Goal: Task Accomplishment & Management: Complete application form

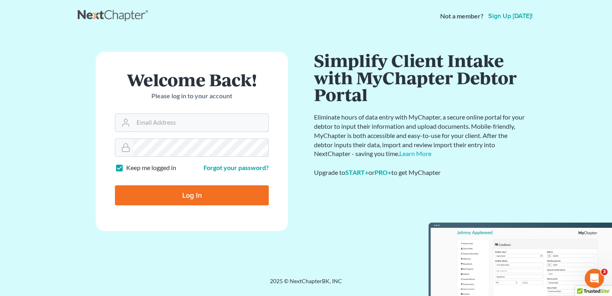
type input "[PERSON_NAME][EMAIL_ADDRESS][DOMAIN_NAME]"
click at [218, 196] on input "Log In" at bounding box center [192, 195] width 154 height 20
type input "Thinking..."
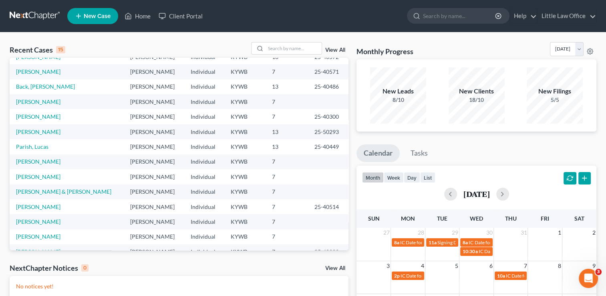
scroll to position [55, 0]
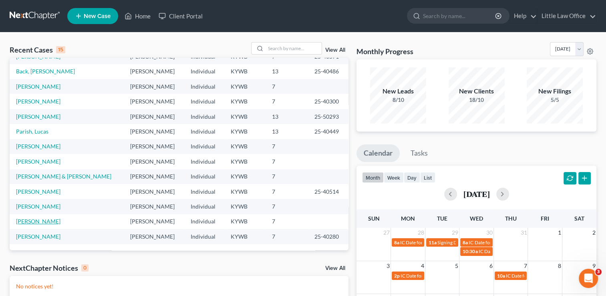
click at [36, 223] on link "[PERSON_NAME]" at bounding box center [38, 221] width 44 height 7
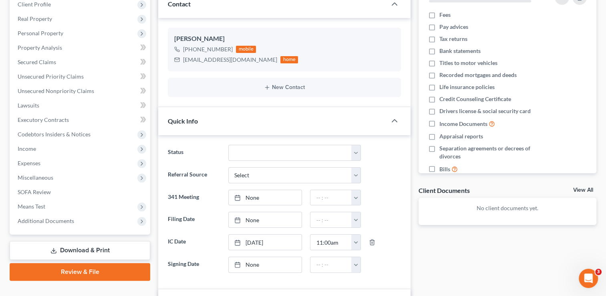
scroll to position [131, 0]
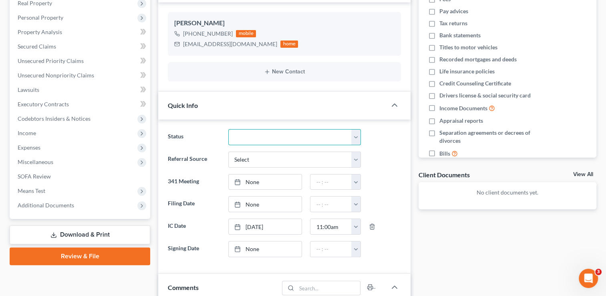
click at [320, 133] on select "Discharged Discharged & Reported Discharge Litigation Dismissal Notice Dismisse…" at bounding box center [294, 137] width 133 height 16
select select "9"
click at [228, 129] on select "Discharged Discharged & Reported Discharge Litigation Dismissal Notice Dismisse…" at bounding box center [294, 137] width 133 height 16
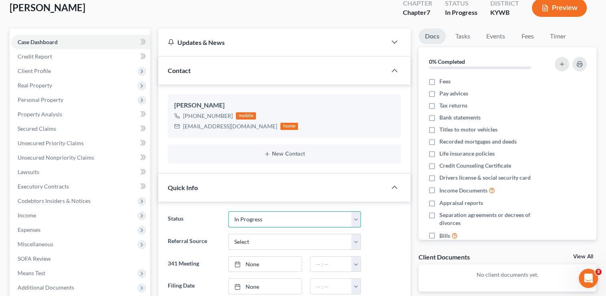
scroll to position [46, 0]
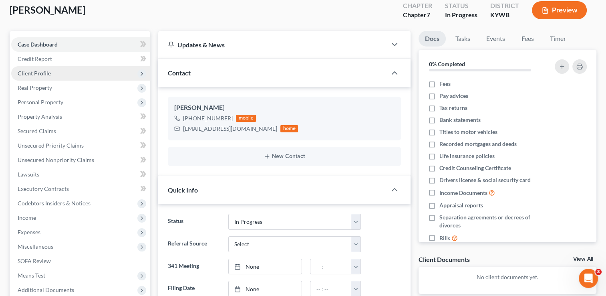
click at [39, 70] on span "Client Profile" at bounding box center [34, 73] width 33 height 7
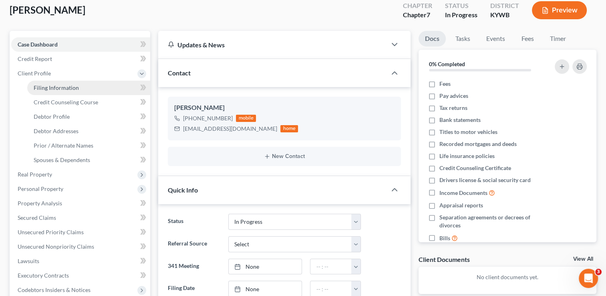
click at [45, 87] on span "Filing Information" at bounding box center [56, 87] width 45 height 7
select select "1"
select select "0"
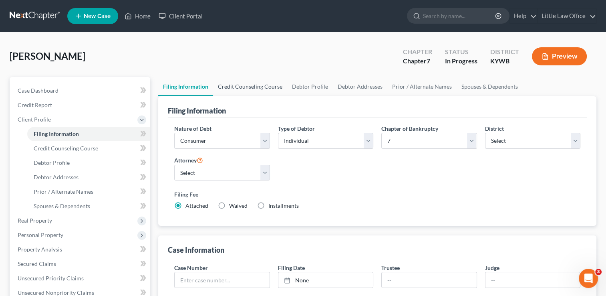
click at [238, 86] on link "Credit Counseling Course" at bounding box center [250, 86] width 74 height 19
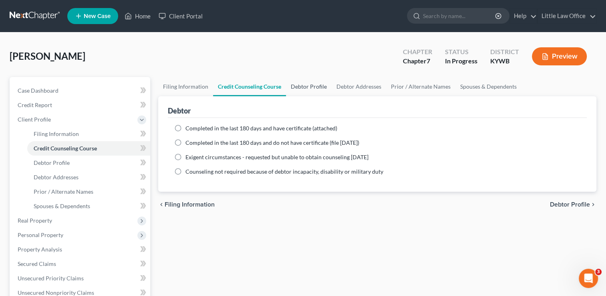
click at [301, 91] on link "Debtor Profile" at bounding box center [309, 86] width 46 height 19
select select "0"
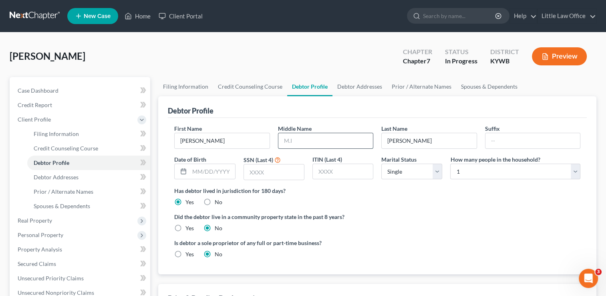
click at [296, 141] on input "text" at bounding box center [325, 140] width 95 height 15
type input "[PERSON_NAME]"
type input "[DATE]"
type input "4696"
select select "3"
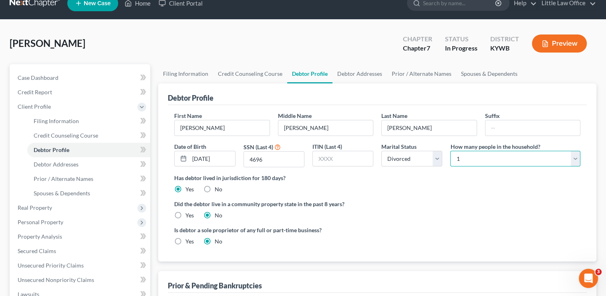
scroll to position [15, 0]
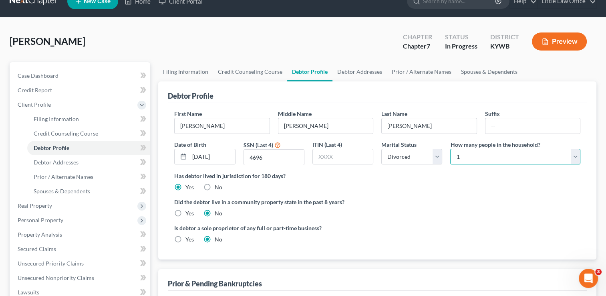
click at [571, 155] on select "Select 1 2 3 4 5 6 7 8 9 10 11 12 13 14 15 16 17 18 19 20" at bounding box center [515, 157] width 130 height 16
select select "2"
click at [450, 149] on select "Select 1 2 3 4 5 6 7 8 9 10 11 12 13 14 15 16 17 18 19 20" at bounding box center [515, 157] width 130 height 16
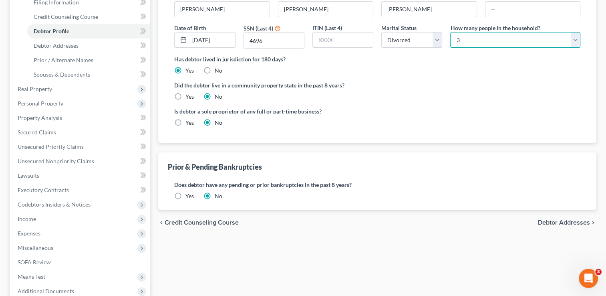
scroll to position [130, 0]
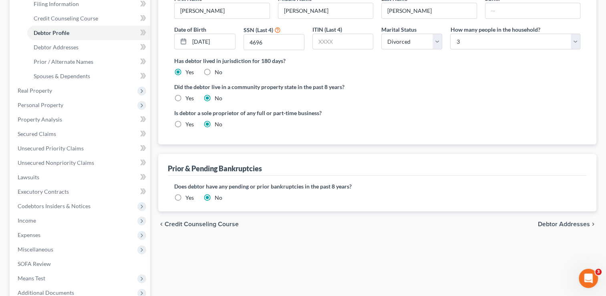
click at [569, 223] on span "Debtor Addresses" at bounding box center [564, 224] width 52 height 6
select select "0"
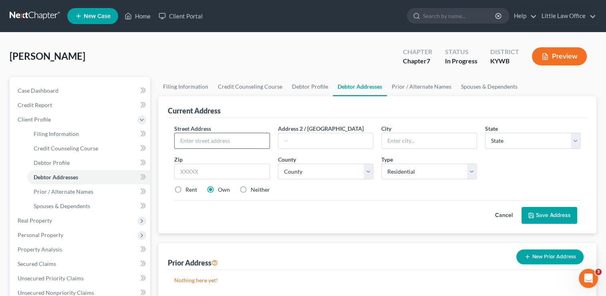
click at [223, 136] on input "text" at bounding box center [222, 140] width 95 height 15
type input "[STREET_ADDRESS][PERSON_NAME]"
type input "42431"
type input "[GEOGRAPHIC_DATA]"
select select "18"
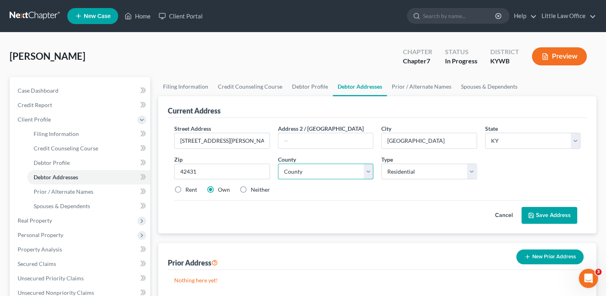
click at [313, 174] on select "County [GEOGRAPHIC_DATA] [GEOGRAPHIC_DATA] [GEOGRAPHIC_DATA] [GEOGRAPHIC_DATA] …" at bounding box center [325, 171] width 95 height 16
select select "53"
click at [278, 163] on select "County [GEOGRAPHIC_DATA] [GEOGRAPHIC_DATA] [GEOGRAPHIC_DATA] [GEOGRAPHIC_DATA] …" at bounding box center [325, 171] width 95 height 16
click at [189, 187] on label "Rent" at bounding box center [191, 189] width 12 height 8
click at [189, 187] on input "Rent" at bounding box center [191, 187] width 5 height 5
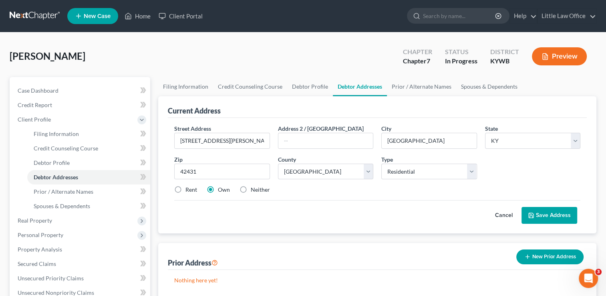
radio input "true"
click at [540, 220] on button "Save Address" at bounding box center [550, 215] width 56 height 17
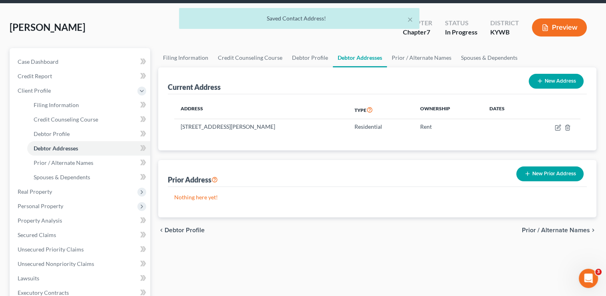
scroll to position [31, 0]
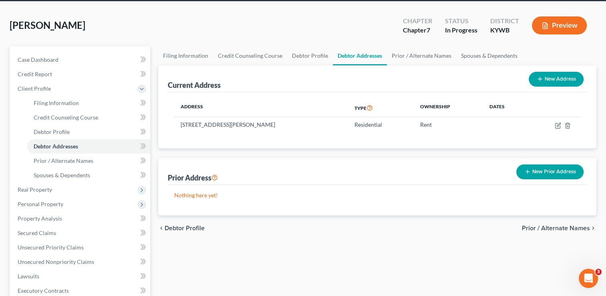
click at [557, 177] on button "New Prior Address" at bounding box center [549, 171] width 67 height 15
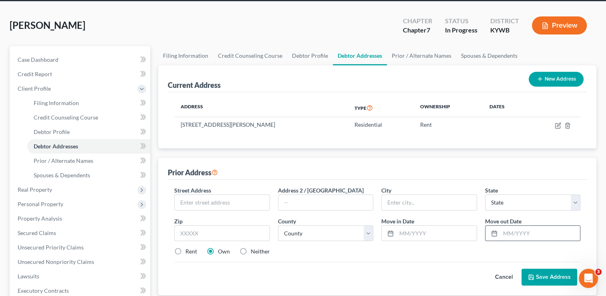
click at [514, 234] on input "text" at bounding box center [540, 233] width 80 height 15
click at [256, 204] on input "text" at bounding box center [222, 202] width 95 height 15
type input "[STREET_ADDRESS]"
type input "42450"
type input "[GEOGRAPHIC_DATA]"
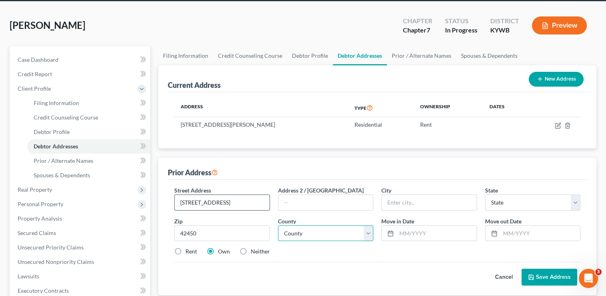
select select "18"
click at [328, 230] on select "County [GEOGRAPHIC_DATA] [GEOGRAPHIC_DATA] [GEOGRAPHIC_DATA] [GEOGRAPHIC_DATA] …" at bounding box center [325, 233] width 95 height 16
select select "116"
click at [278, 225] on select "County [GEOGRAPHIC_DATA] [GEOGRAPHIC_DATA] [GEOGRAPHIC_DATA] [GEOGRAPHIC_DATA] …" at bounding box center [325, 233] width 95 height 16
click at [521, 235] on input "text" at bounding box center [540, 233] width 80 height 15
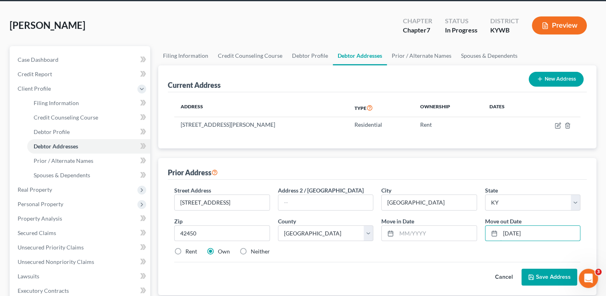
type input "[DATE]"
click at [451, 242] on div "Street Address * [STREET_ADDRESS] * [GEOGRAPHIC_DATA] * State [US_STATE] AK AR …" at bounding box center [377, 224] width 414 height 76
click at [449, 235] on input "text" at bounding box center [437, 233] width 80 height 15
type input "07/2024"
click at [256, 250] on label "Neither" at bounding box center [260, 251] width 19 height 8
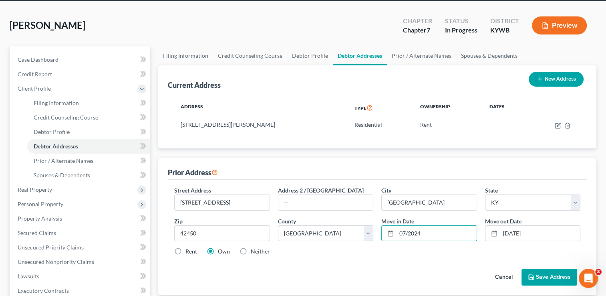
click at [256, 250] on input "Neither" at bounding box center [256, 249] width 5 height 5
radio input "true"
click at [556, 276] on button "Save Address" at bounding box center [550, 276] width 56 height 17
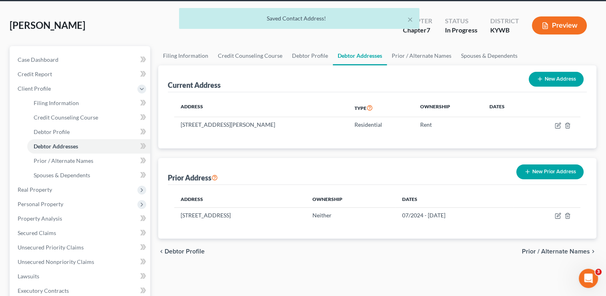
click at [567, 169] on button "New Prior Address" at bounding box center [549, 171] width 67 height 15
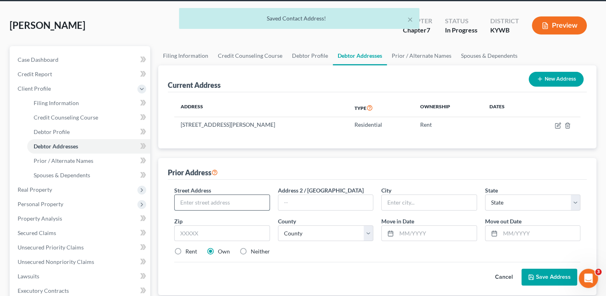
click at [211, 197] on input "text" at bounding box center [222, 202] width 95 height 15
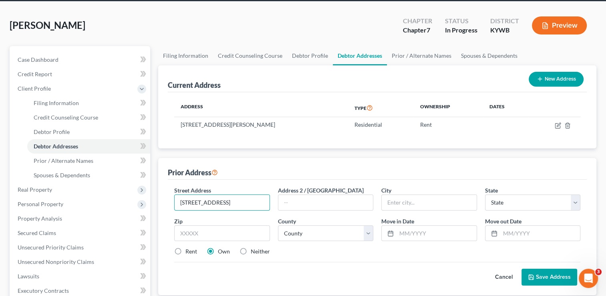
type input "[STREET_ADDRESS]"
type input "42410"
type input "Earlington"
select select "18"
select select "53"
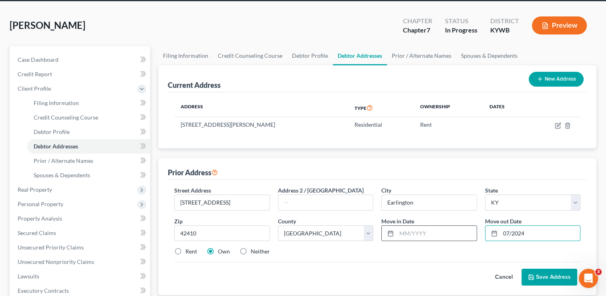
type input "07/2024"
click at [425, 235] on input "text" at bounding box center [437, 233] width 80 height 15
type input "06/2024"
click at [263, 250] on label "Neither" at bounding box center [260, 251] width 19 height 8
click at [259, 250] on input "Neither" at bounding box center [256, 249] width 5 height 5
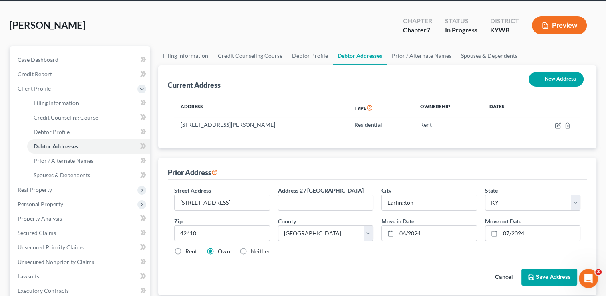
radio input "true"
click at [564, 278] on button "Save Address" at bounding box center [550, 276] width 56 height 17
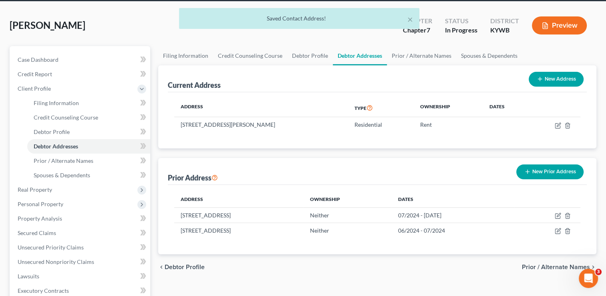
click at [569, 176] on button "New Prior Address" at bounding box center [549, 171] width 67 height 15
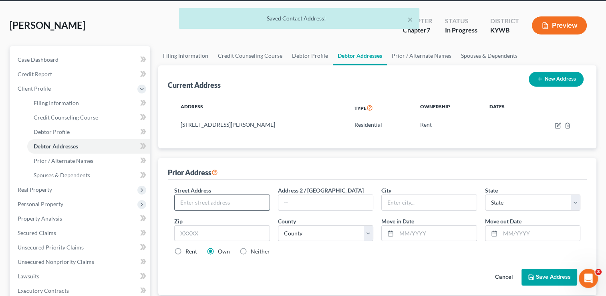
click at [216, 195] on input "text" at bounding box center [222, 202] width 95 height 15
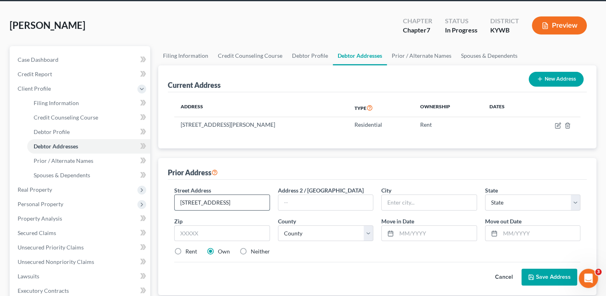
type input "[STREET_ADDRESS]"
type input "42431"
type input "[GEOGRAPHIC_DATA]"
select select "18"
click at [335, 238] on select "County [GEOGRAPHIC_DATA] [GEOGRAPHIC_DATA] [GEOGRAPHIC_DATA] [GEOGRAPHIC_DATA] …" at bounding box center [325, 233] width 95 height 16
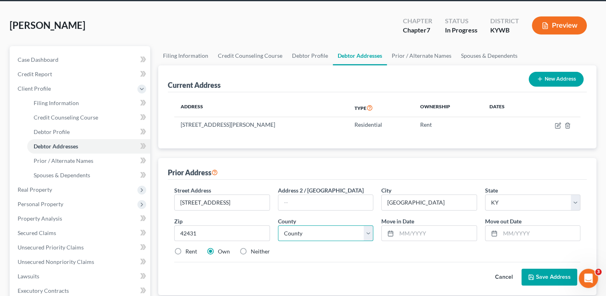
select select "53"
click at [278, 225] on select "County [GEOGRAPHIC_DATA] [GEOGRAPHIC_DATA] [GEOGRAPHIC_DATA] [GEOGRAPHIC_DATA] …" at bounding box center [325, 233] width 95 height 16
type input "06/2024"
click at [407, 230] on input "text" at bounding box center [437, 233] width 80 height 15
type input "06/2022"
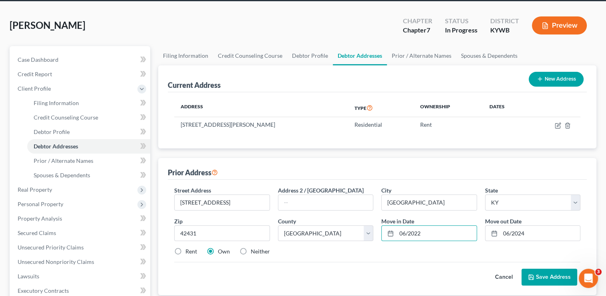
click at [185, 253] on label "Rent" at bounding box center [191, 251] width 12 height 8
click at [189, 252] on input "Rent" at bounding box center [191, 249] width 5 height 5
radio input "true"
click at [550, 280] on button "Save Address" at bounding box center [550, 276] width 56 height 17
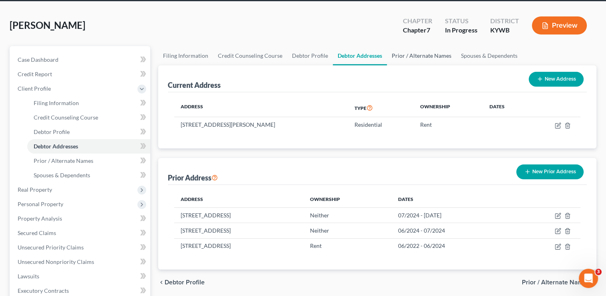
click at [421, 54] on link "Prior / Alternate Names" at bounding box center [421, 55] width 69 height 19
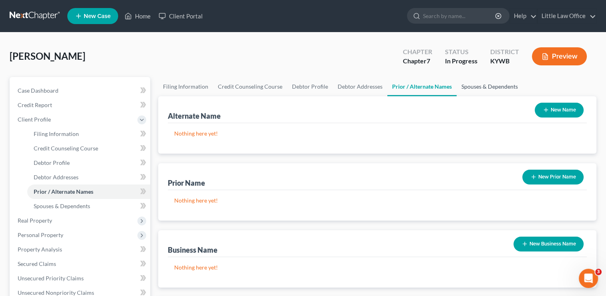
click at [505, 87] on link "Spouses & Dependents" at bounding box center [490, 86] width 66 height 19
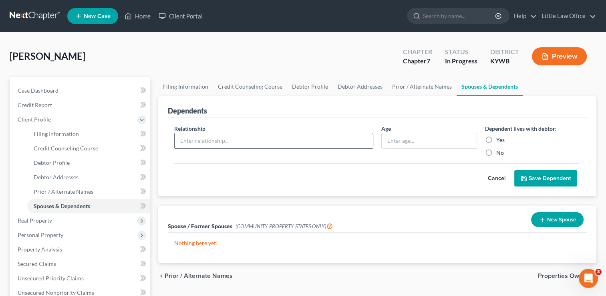
click at [339, 145] on input "text" at bounding box center [274, 140] width 198 height 15
type input "Son"
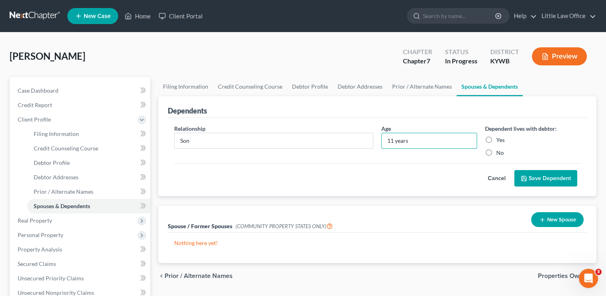
type input "11 years"
click at [500, 138] on label "Yes" at bounding box center [500, 140] width 8 height 8
click at [500, 138] on input "Yes" at bounding box center [502, 138] width 5 height 5
radio input "true"
click at [528, 179] on button "Save Dependent" at bounding box center [545, 178] width 63 height 17
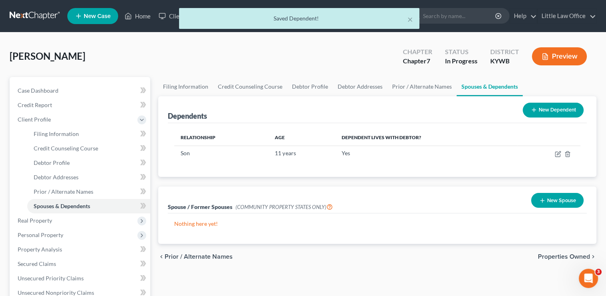
click at [552, 116] on button "New Dependent" at bounding box center [553, 110] width 61 height 15
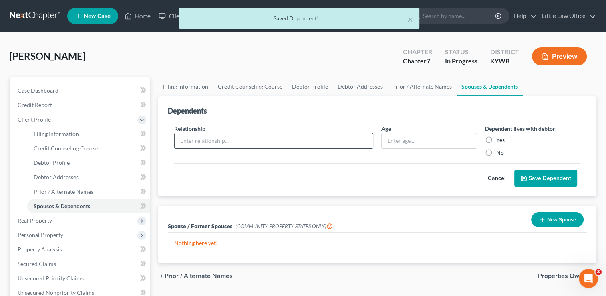
click at [218, 139] on input "text" at bounding box center [274, 140] width 198 height 15
type input "Son"
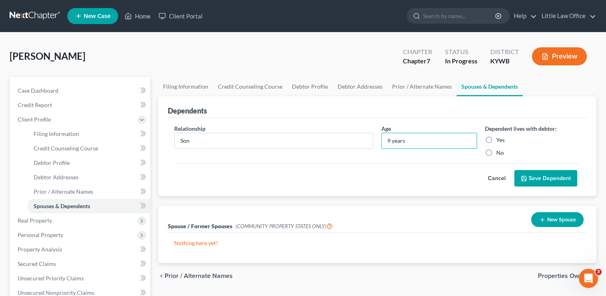
type input "9 years"
click at [496, 140] on label "Yes" at bounding box center [500, 140] width 8 height 8
click at [500, 140] on input "Yes" at bounding box center [502, 138] width 5 height 5
radio input "true"
click at [523, 176] on icon "submit" at bounding box center [524, 178] width 6 height 6
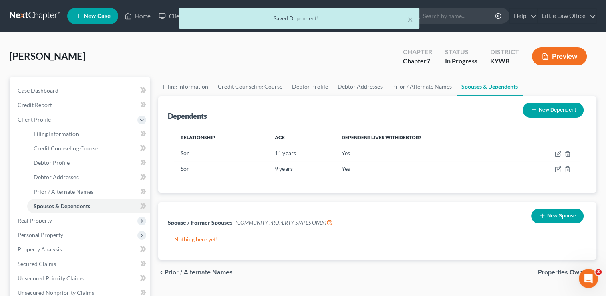
click at [556, 117] on button "New Dependent" at bounding box center [553, 110] width 61 height 15
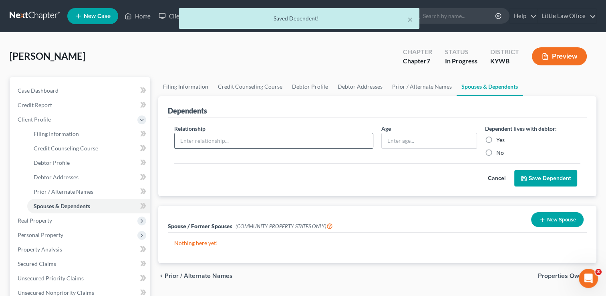
click at [260, 141] on input "text" at bounding box center [274, 140] width 198 height 15
type input "Daughter"
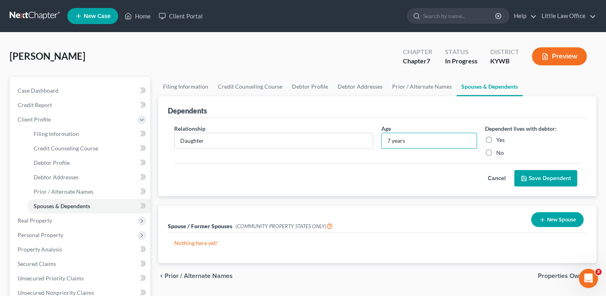
type input "7 years"
click at [496, 136] on label "Yes" at bounding box center [500, 140] width 8 height 8
click at [500, 136] on input "Yes" at bounding box center [502, 138] width 5 height 5
radio input "true"
click at [528, 183] on button "Save Dependent" at bounding box center [545, 178] width 63 height 17
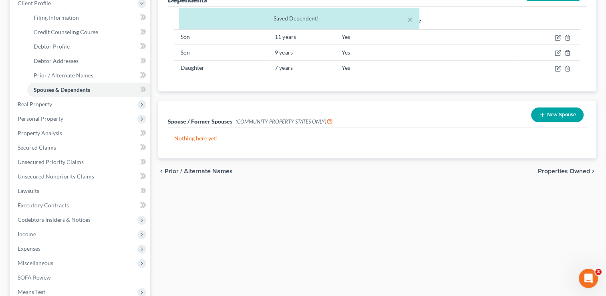
scroll to position [125, 0]
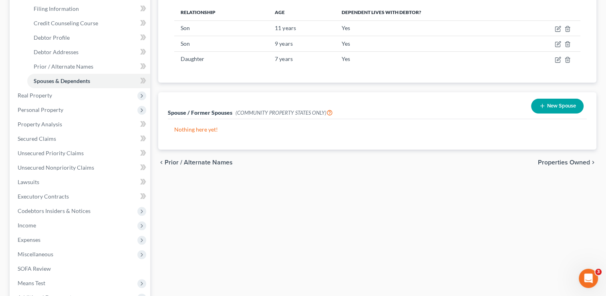
click at [564, 159] on span "Properties Owned" at bounding box center [564, 162] width 52 height 6
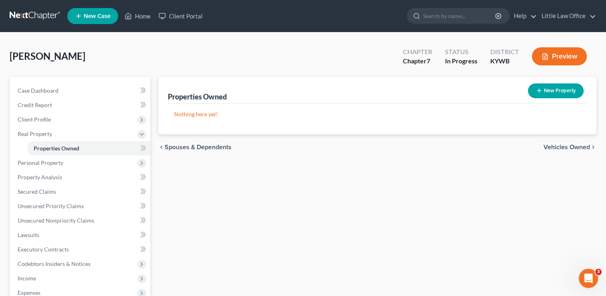
click at [574, 147] on span "Vehicles Owned" at bounding box center [567, 147] width 46 height 6
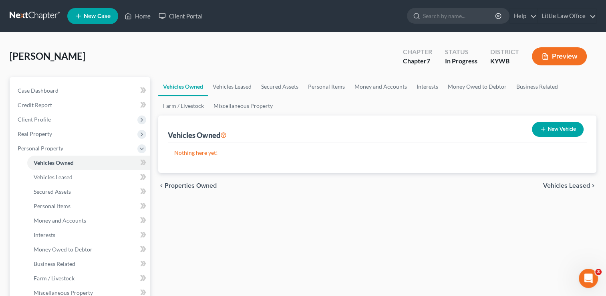
click at [555, 127] on button "New Vehicle" at bounding box center [558, 129] width 52 height 15
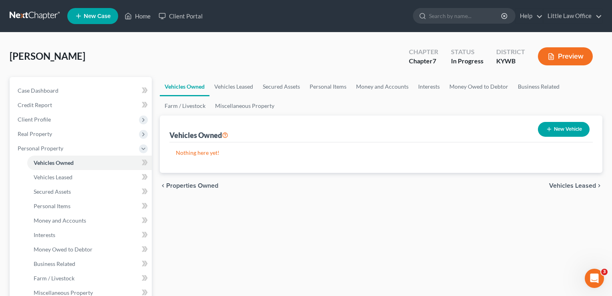
select select "0"
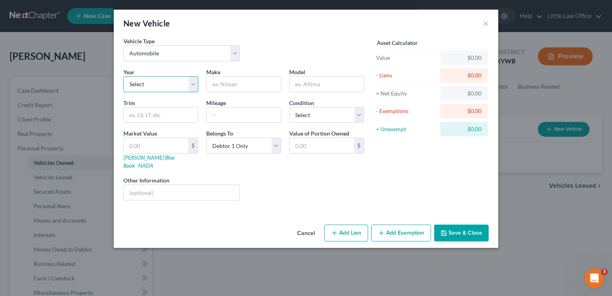
click at [171, 84] on select "Select 2026 2025 2024 2023 2022 2021 2020 2019 2018 2017 2016 2015 2014 2013 20…" at bounding box center [160, 84] width 75 height 16
select select "10"
click at [123, 76] on select "Select 2026 2025 2024 2023 2022 2021 2020 2019 2018 2017 2016 2015 2014 2013 20…" at bounding box center [160, 84] width 75 height 16
type input "Kia"
type input "Forte"
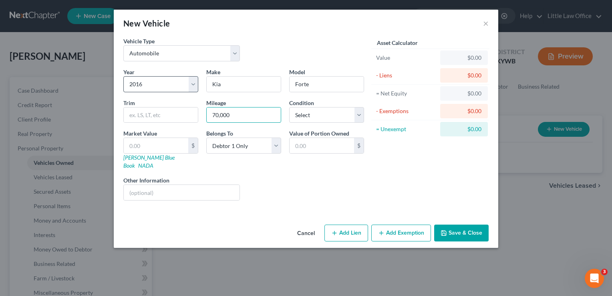
type input "70,000"
select select "2"
click at [352, 227] on button "Add Lien" at bounding box center [346, 232] width 44 height 17
select select "0"
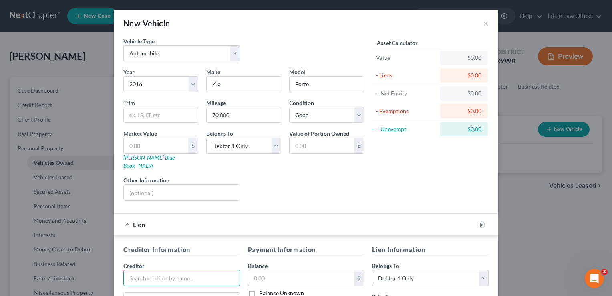
click at [145, 270] on input "text" at bounding box center [181, 278] width 117 height 16
type input "Santander"
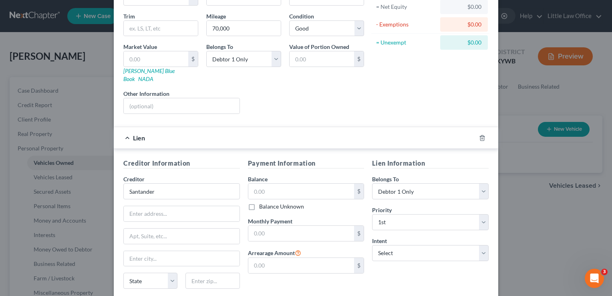
scroll to position [107, 0]
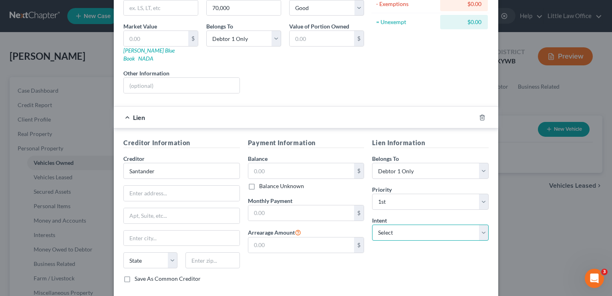
click at [449, 230] on select "Select Surrender Redeem Reaffirm Avoid Other" at bounding box center [430, 232] width 117 height 16
select select "2"
click at [372, 224] on select "Select Surrender Redeem Reaffirm Avoid Other" at bounding box center [430, 232] width 117 height 16
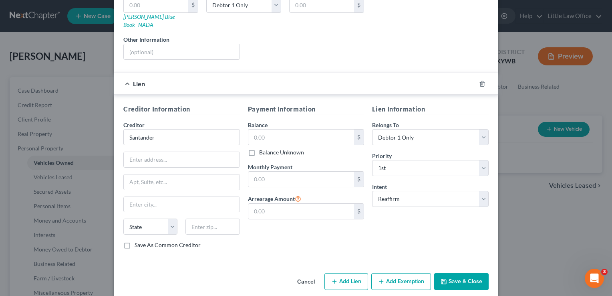
click at [456, 276] on button "Save & Close" at bounding box center [461, 281] width 54 height 17
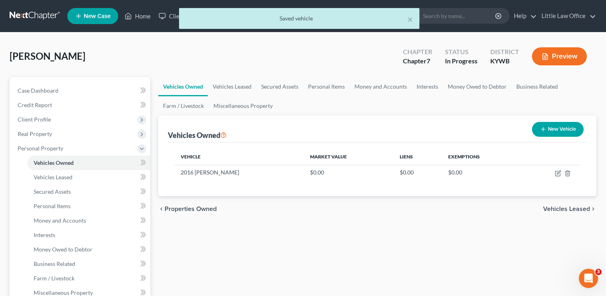
click at [566, 128] on button "New Vehicle" at bounding box center [558, 129] width 52 height 15
select select "0"
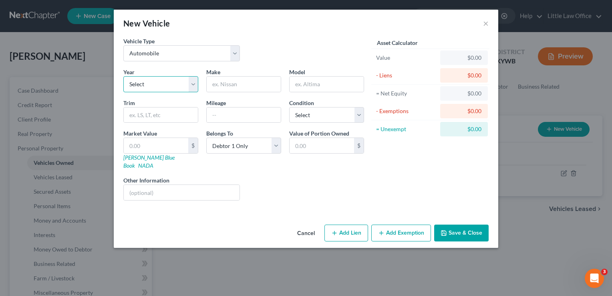
click at [159, 86] on select "Select 2026 2025 2024 2023 2022 2021 2020 2019 2018 2017 2016 2015 2014 2013 20…" at bounding box center [160, 84] width 75 height 16
select select "11"
click at [123, 76] on select "Select 2026 2025 2024 2023 2022 2021 2020 2019 2018 2017 2016 2015 2014 2013 20…" at bounding box center [160, 84] width 75 height 16
type input "Nissan"
type input "Versa"
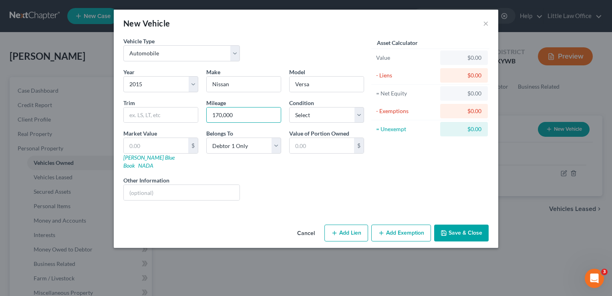
type input "170,000"
select select "3"
click at [361, 227] on button "Add Lien" at bounding box center [346, 232] width 44 height 17
select select "0"
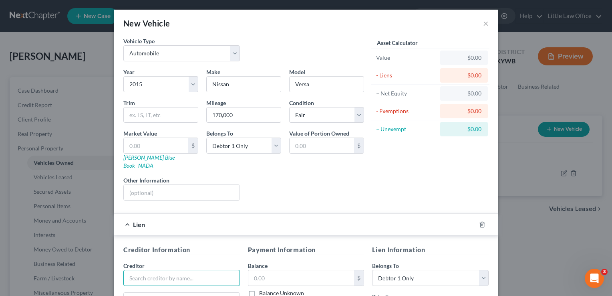
click at [159, 272] on input "text" at bounding box center [181, 278] width 117 height 16
type input "OneMain"
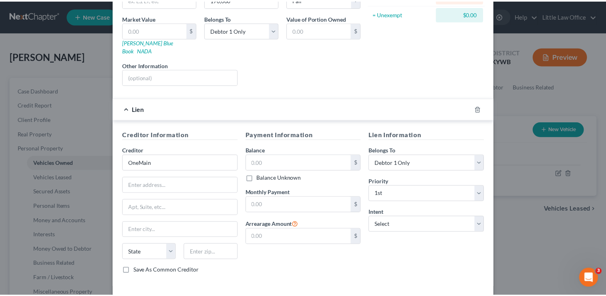
scroll to position [119, 0]
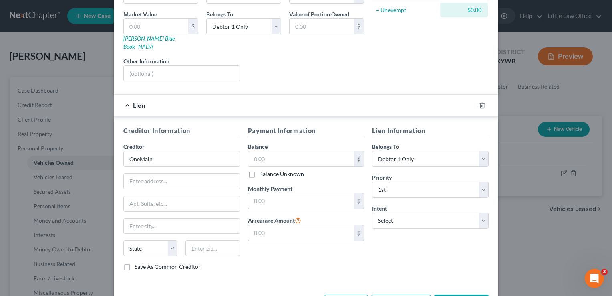
click at [427, 219] on div "Lien Information Belongs To * Select Debtor 1 Only Debtor 2 Only Debtor 1 And D…" at bounding box center [430, 201] width 125 height 151
click at [425, 217] on select "Select Surrender Redeem Reaffirm Avoid Other" at bounding box center [430, 220] width 117 height 16
select select "2"
click at [372, 212] on select "Select Surrender Redeem Reaffirm Avoid Other" at bounding box center [430, 220] width 117 height 16
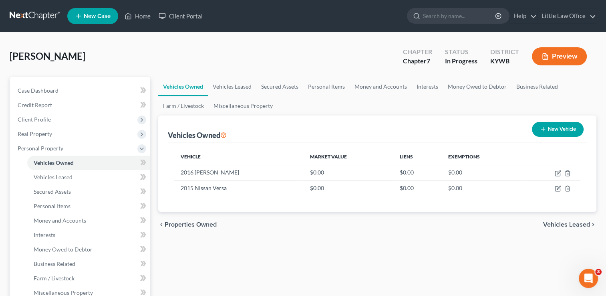
click at [576, 221] on span "Vehicles Leased" at bounding box center [566, 224] width 47 height 6
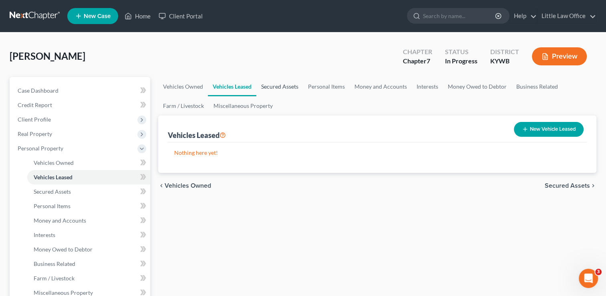
click at [288, 89] on link "Secured Assets" at bounding box center [279, 86] width 47 height 19
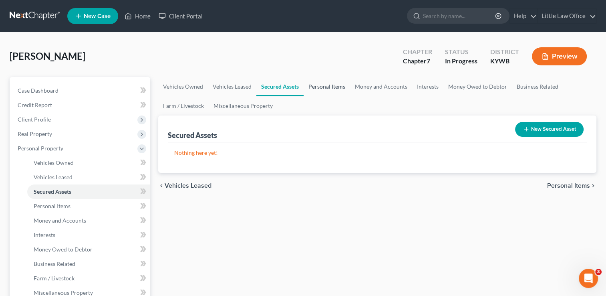
click at [315, 91] on link "Personal Items" at bounding box center [327, 86] width 46 height 19
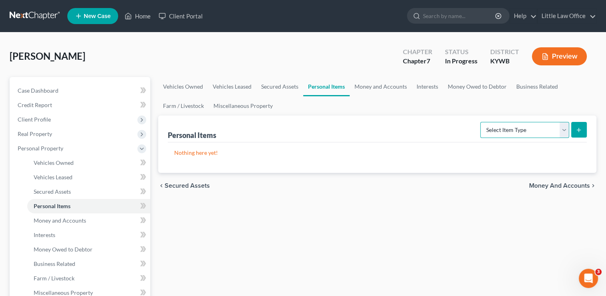
click at [545, 127] on select "Select Item Type Clothing Collectibles Of Value Electronics Firearms Household …" at bounding box center [524, 130] width 89 height 16
select select "clothing"
click at [481, 122] on select "Select Item Type Clothing Collectibles Of Value Electronics Firearms Household …" at bounding box center [524, 130] width 89 height 16
click at [576, 128] on icon "submit" at bounding box center [579, 130] width 6 height 6
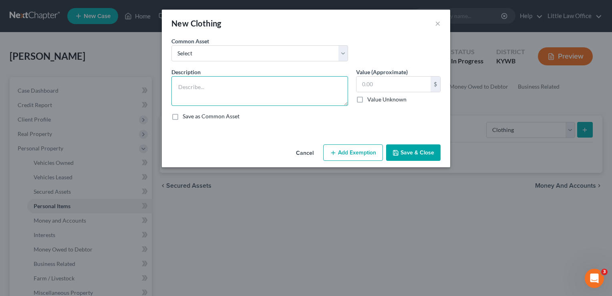
click at [258, 94] on textarea at bounding box center [259, 91] width 177 height 30
type textarea "clothing for 1 adult and 3 children"
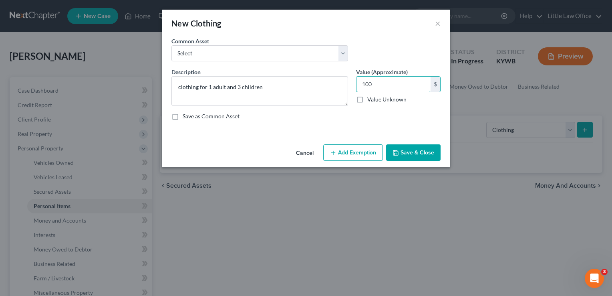
type input "100"
click at [404, 151] on button "Save & Close" at bounding box center [413, 152] width 54 height 17
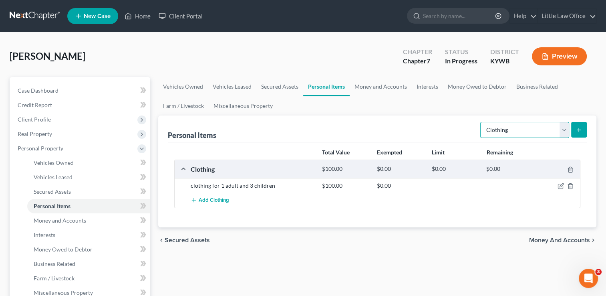
click at [499, 134] on select "Select Item Type Clothing Collectibles Of Value Electronics Firearms Household …" at bounding box center [524, 130] width 89 height 16
select select "collectibles_of_value"
click at [481, 122] on select "Select Item Type Clothing Collectibles Of Value Electronics Firearms Household …" at bounding box center [524, 130] width 89 height 16
click at [579, 127] on icon "submit" at bounding box center [579, 130] width 6 height 6
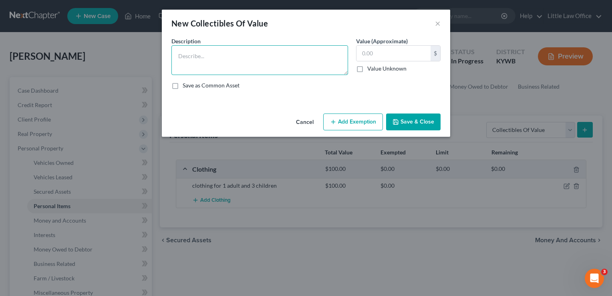
click at [302, 68] on textarea at bounding box center [259, 60] width 177 height 30
type textarea "Magic Card Collection"
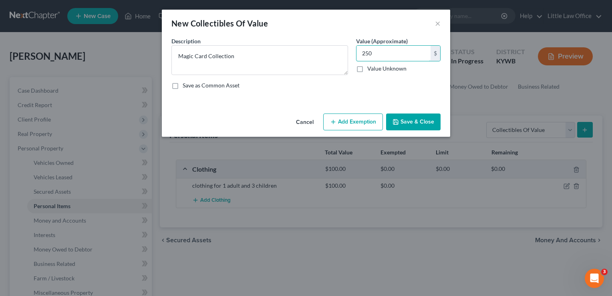
type input "250"
click at [428, 121] on button "Save & Close" at bounding box center [413, 121] width 54 height 17
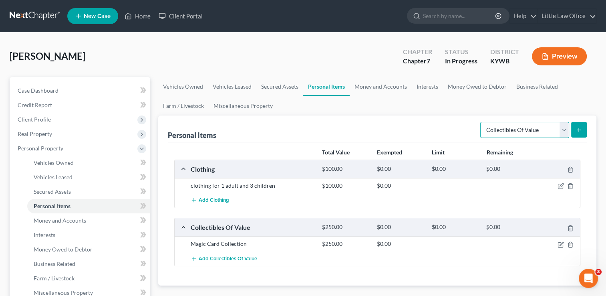
click at [496, 125] on select "Select Item Type Clothing Collectibles Of Value Electronics Firearms Household …" at bounding box center [524, 130] width 89 height 16
select select "electronics"
click at [481, 122] on select "Select Item Type Clothing Collectibles Of Value Electronics Firearms Household …" at bounding box center [524, 130] width 89 height 16
click at [585, 128] on button "submit" at bounding box center [579, 130] width 16 height 16
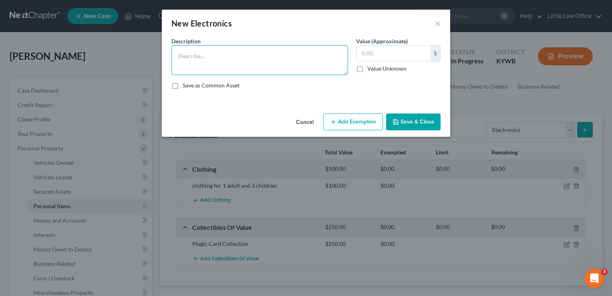
click at [289, 66] on textarea at bounding box center [259, 60] width 177 height 30
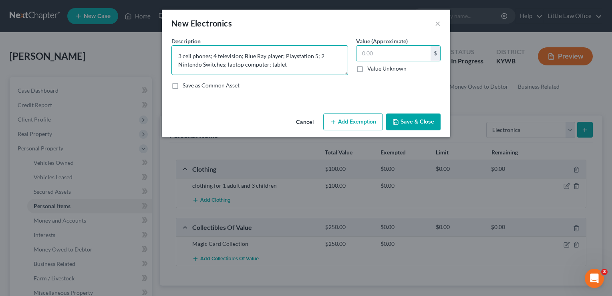
click at [289, 66] on textarea "3 cell phones; 4 television; Blue Ray player; Playstation 5; 2 Nintendo Switche…" at bounding box center [259, 60] width 177 height 30
type textarea "3 cell phones; 4 television; Blue Ray player; Playstation 5; 2 Nintendo Switche…"
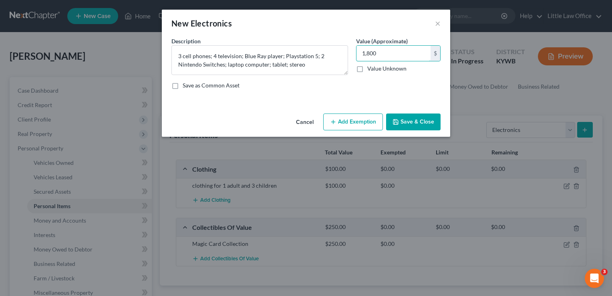
type input "1,800"
click at [410, 129] on button "Save & Close" at bounding box center [413, 121] width 54 height 17
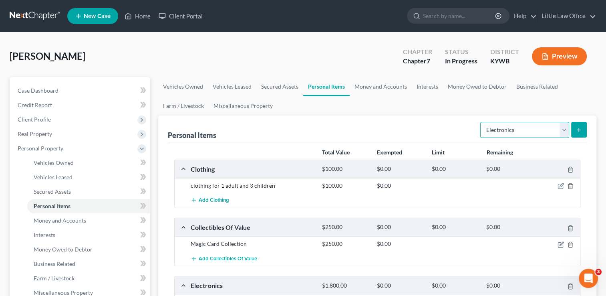
click at [510, 132] on select "Select Item Type Clothing Collectibles Of Value Electronics Firearms Household …" at bounding box center [524, 130] width 89 height 16
select select "firearms"
click at [481, 122] on select "Select Item Type Clothing Collectibles Of Value Electronics Firearms Household …" at bounding box center [524, 130] width 89 height 16
click at [574, 133] on button "submit" at bounding box center [579, 130] width 16 height 16
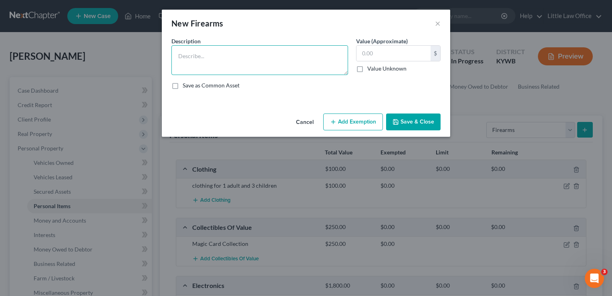
click at [247, 62] on textarea at bounding box center [259, 60] width 177 height 30
type textarea "pistol; 1 box of ammunition"
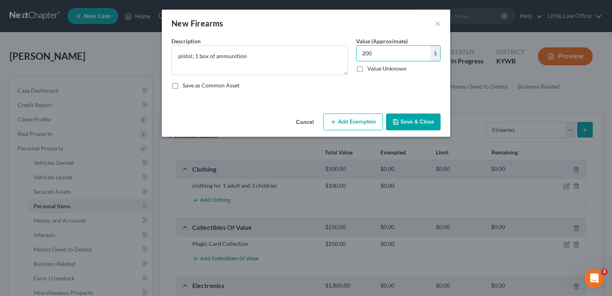
type input "200"
click at [399, 119] on icon "button" at bounding box center [396, 122] width 6 height 6
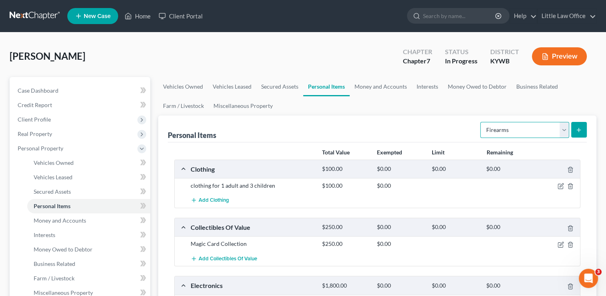
click at [567, 131] on select "Select Item Type Clothing Collectibles Of Value Electronics Firearms Household …" at bounding box center [524, 130] width 89 height 16
select select "household_goods"
click at [481, 122] on select "Select Item Type Clothing Collectibles Of Value Electronics Firearms Household …" at bounding box center [524, 130] width 89 height 16
click at [580, 130] on icon "submit" at bounding box center [579, 130] width 6 height 6
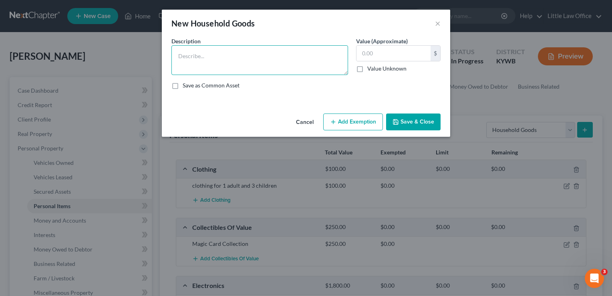
click at [282, 50] on textarea at bounding box center [259, 60] width 177 height 30
type textarea "couch; 5 book cases;"
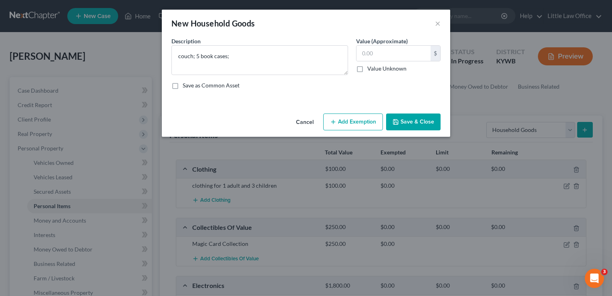
click at [428, 119] on button "Save & Close" at bounding box center [413, 121] width 54 height 17
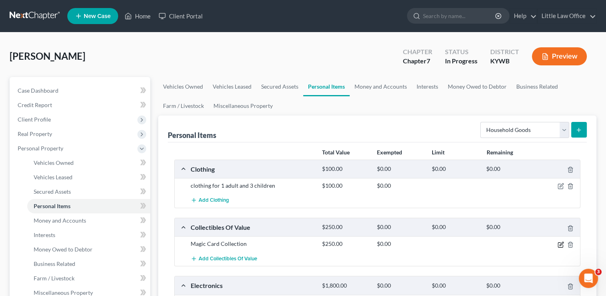
click at [559, 242] on icon "button" at bounding box center [561, 244] width 6 height 6
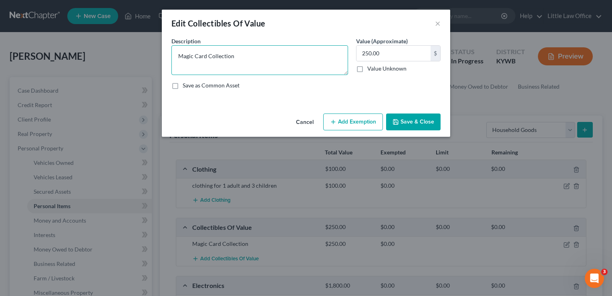
click at [282, 71] on textarea "Magic Card Collection" at bounding box center [259, 60] width 177 height 30
type textarea "Magic Card Collection; approximately 1,000 classical books"
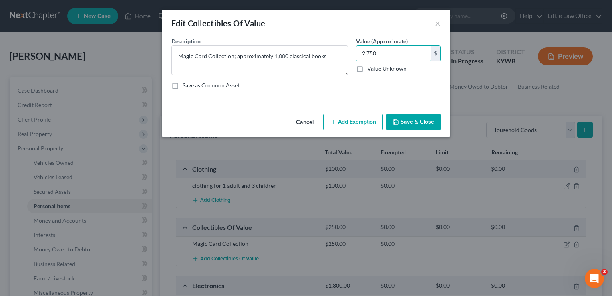
type input "2,750"
click at [433, 131] on div "Cancel Add Exemption Save & Close" at bounding box center [306, 123] width 288 height 26
click at [429, 127] on button "Save & Close" at bounding box center [413, 121] width 54 height 17
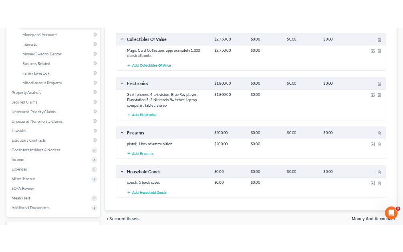
scroll to position [213, 0]
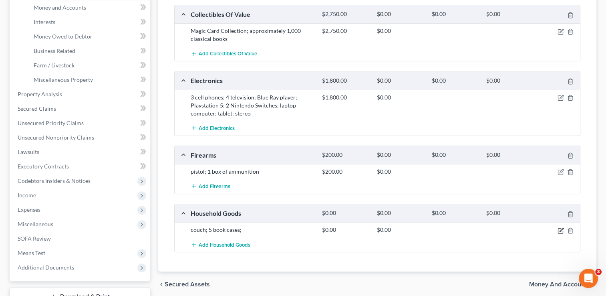
click at [562, 230] on icon "button" at bounding box center [561, 230] width 6 height 6
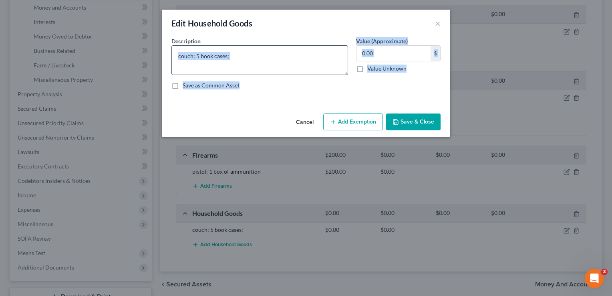
drag, startPoint x: 363, startPoint y: 140, endPoint x: 288, endPoint y: 59, distance: 109.4
click at [288, 59] on div "Edit Household Goods × An exemption set must first be selected from the Filing …" at bounding box center [306, 148] width 612 height 296
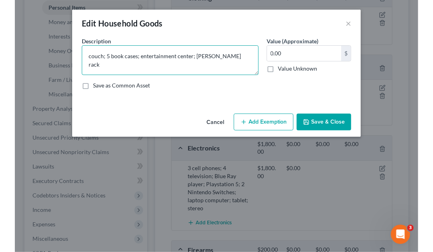
scroll to position [198, 0]
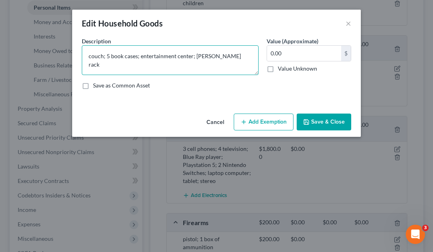
click at [241, 56] on textarea "couch; 5 book cases; entertainment center; [PERSON_NAME] rack" at bounding box center [170, 60] width 177 height 30
click at [192, 64] on textarea "couch; 5 book cases; entertainment center; [PERSON_NAME] rack; kitchen table an…" at bounding box center [170, 60] width 177 height 30
click at [197, 63] on textarea "couch; 5 book cases; entertainment center; [PERSON_NAME] rack; kitchen table an…" at bounding box center [170, 60] width 177 height 30
click at [240, 69] on textarea "couch; 5 book cases; entertainment center; [PERSON_NAME] rack; kitchen table an…" at bounding box center [170, 60] width 177 height 30
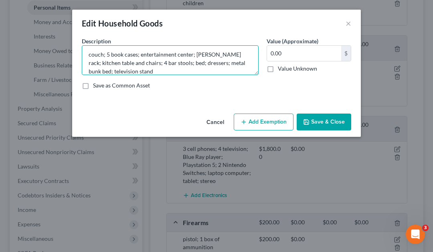
click at [152, 69] on textarea "couch; 5 book cases; entertainment center; [PERSON_NAME] rack; kitchen table an…" at bounding box center [170, 60] width 177 height 30
click at [161, 62] on textarea "couch; 5 book cases; entertainment center; [PERSON_NAME] rack; kitchen table an…" at bounding box center [170, 60] width 177 height 30
click at [129, 71] on textarea "couch; 5 book cases; entertainment center; [PERSON_NAME] rack; kitchen table an…" at bounding box center [170, 60] width 177 height 30
click at [156, 72] on textarea "couch; 5 book cases; entertainment center; [PERSON_NAME] rack; kitchen table an…" at bounding box center [170, 60] width 177 height 30
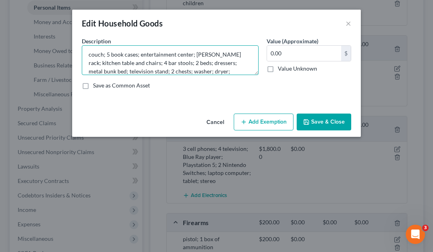
click at [202, 68] on textarea "couch; 5 book cases; entertainment center; [PERSON_NAME] rack; kitchen table an…" at bounding box center [170, 60] width 177 height 30
click at [228, 73] on textarea "couch; 5 book cases; entertainment center; [PERSON_NAME] rack; kitchen table an…" at bounding box center [170, 60] width 177 height 30
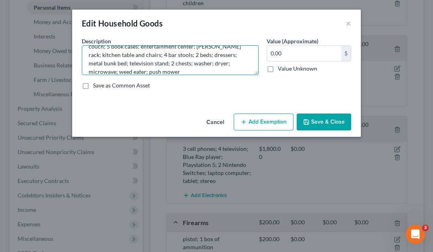
click at [167, 72] on textarea "couch; 5 book cases; entertainment center; [PERSON_NAME] rack; kitchen table an…" at bounding box center [170, 60] width 177 height 30
click at [195, 74] on textarea "couch; 5 book cases; entertainment center; [PERSON_NAME] rack; kitchen table an…" at bounding box center [170, 60] width 177 height 30
click at [217, 74] on textarea "couch; 5 book cases; entertainment center; [PERSON_NAME] rack; kitchen table an…" at bounding box center [170, 60] width 177 height 30
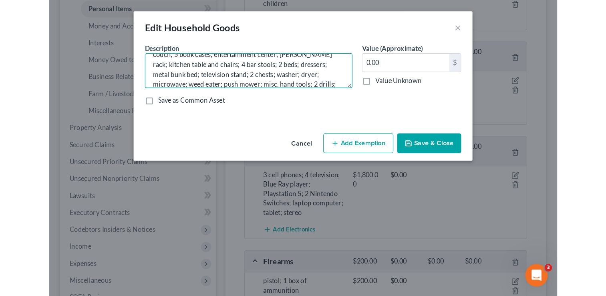
scroll to position [18, 0]
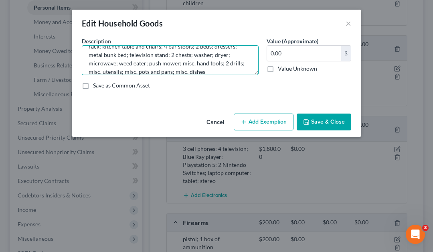
type textarea "couch; 5 book cases; entertainment center; [PERSON_NAME] rack; kitchen table an…"
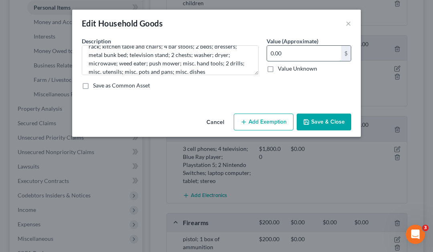
click at [296, 57] on input "0.00" at bounding box center [304, 53] width 74 height 15
type input "2,200"
click at [337, 122] on button "Save & Close" at bounding box center [323, 121] width 54 height 17
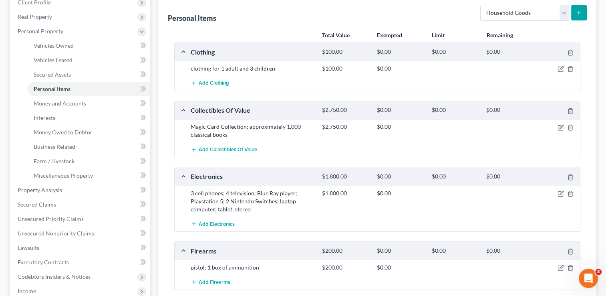
scroll to position [87, 0]
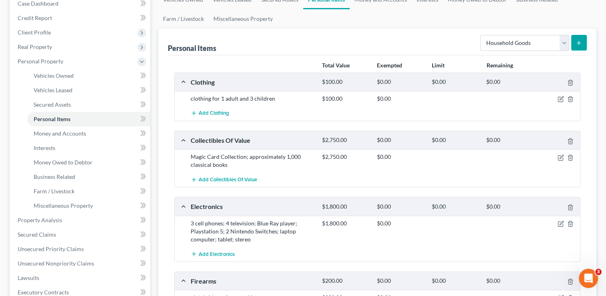
click at [548, 50] on form "Select Item Type Clothing Collectibles Of Value Electronics Firearms Household …" at bounding box center [533, 43] width 107 height 16
click at [542, 41] on select "Select Item Type Clothing Collectibles Of Value Electronics Firearms Household …" at bounding box center [524, 43] width 89 height 16
select select "pets"
click at [481, 35] on select "Select Item Type Clothing Collectibles Of Value Electronics Firearms Household …" at bounding box center [524, 43] width 89 height 16
click at [576, 45] on icon "submit" at bounding box center [579, 43] width 6 height 6
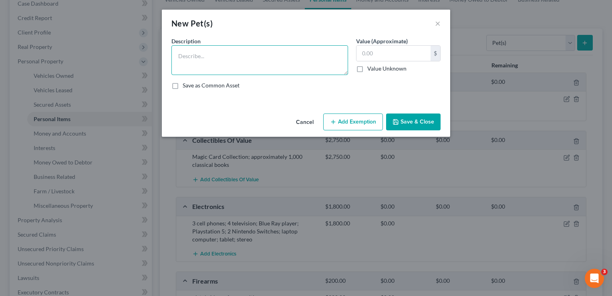
click at [277, 50] on textarea at bounding box center [259, 60] width 177 height 30
type textarea "2 cats"
click at [379, 47] on input "text" at bounding box center [394, 53] width 74 height 15
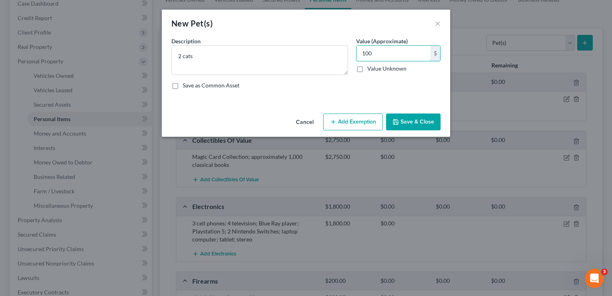
type input "100"
click at [433, 122] on button "Save & Close" at bounding box center [413, 121] width 54 height 17
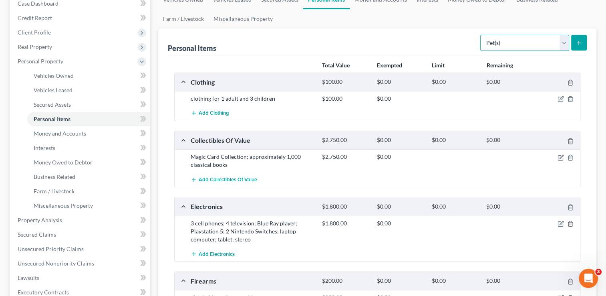
click at [538, 48] on select "Select Item Type Clothing Collectibles Of Value Electronics Firearms Household …" at bounding box center [524, 43] width 89 height 16
select select "sports_and_hobby_equipment"
click at [481, 35] on select "Select Item Type Clothing Collectibles Of Value Electronics Firearms Household …" at bounding box center [524, 43] width 89 height 16
click at [582, 44] on icon "submit" at bounding box center [579, 43] width 6 height 6
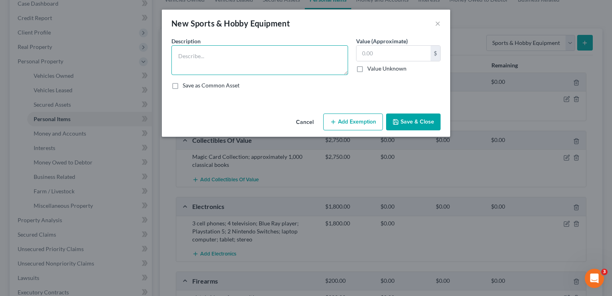
click at [252, 65] on textarea at bounding box center [259, 60] width 177 height 30
click at [304, 123] on button "Cancel" at bounding box center [305, 122] width 30 height 16
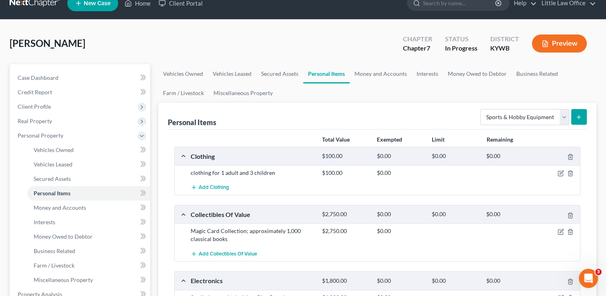
scroll to position [12, 0]
click at [399, 68] on link "Money and Accounts" at bounding box center [381, 73] width 62 height 19
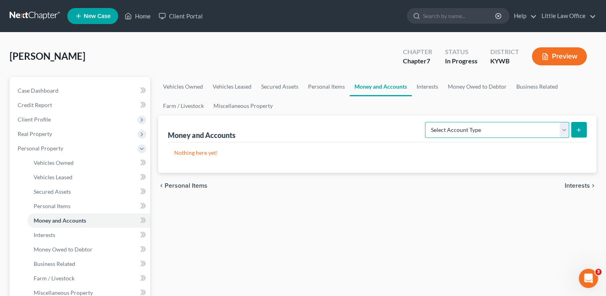
click at [498, 129] on select "Select Account Type Brokerage Cash on Hand Certificates of Deposit Checking Acc…" at bounding box center [497, 130] width 144 height 16
click at [427, 122] on select "Select Account Type Brokerage Cash on Hand Certificates of Deposit Checking Acc…" at bounding box center [497, 130] width 144 height 16
click at [487, 135] on select "Select Account Type Brokerage Cash on Hand Certificates of Deposit Checking Acc…" at bounding box center [497, 130] width 144 height 16
select select "checking"
click at [427, 122] on select "Select Account Type Brokerage Cash on Hand Certificates of Deposit Checking Acc…" at bounding box center [497, 130] width 144 height 16
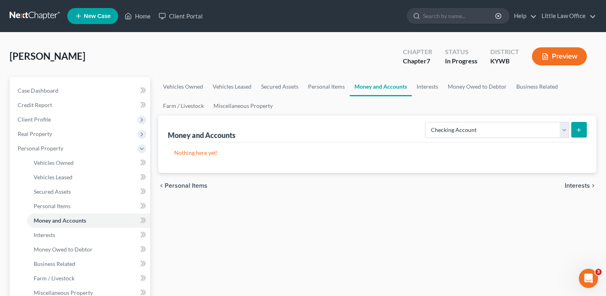
click at [579, 131] on line "submit" at bounding box center [579, 130] width 0 height 4
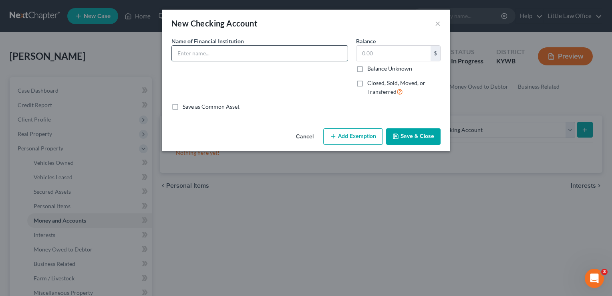
click at [276, 54] on input "text" at bounding box center [260, 53] width 176 height 15
type input "Chase Bank"
click at [385, 47] on input "text" at bounding box center [394, 53] width 74 height 15
type input "1"
type input "50"
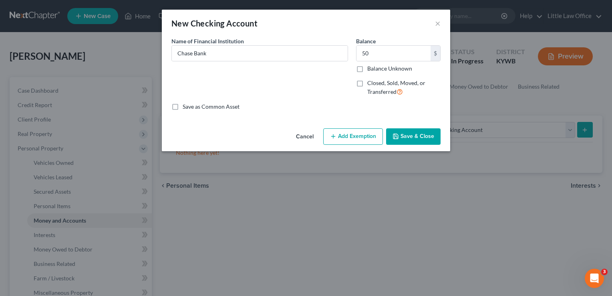
click at [423, 137] on button "Save & Close" at bounding box center [413, 136] width 54 height 17
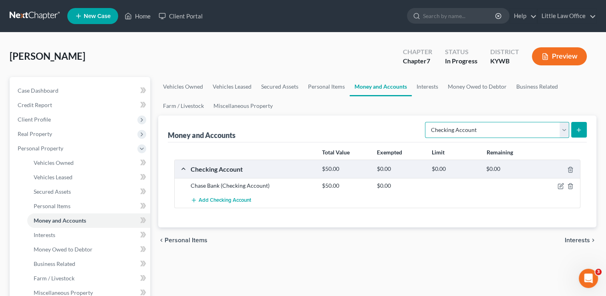
click at [455, 131] on select "Select Account Type Brokerage Cash on Hand Certificates of Deposit Checking Acc…" at bounding box center [497, 130] width 144 height 16
select select "other"
click at [427, 122] on select "Select Account Type Brokerage Cash on Hand Certificates of Deposit Checking Acc…" at bounding box center [497, 130] width 144 height 16
click at [579, 134] on button "submit" at bounding box center [579, 130] width 16 height 16
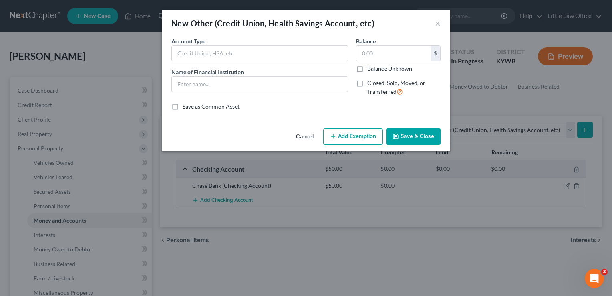
click at [252, 63] on div "Account Type Name of Financial Institution *" at bounding box center [259, 70] width 185 height 66
click at [252, 62] on div "Account Type Name of Financial Institution *" at bounding box center [259, 70] width 185 height 66
click at [242, 52] on input "text" at bounding box center [260, 53] width 176 height 15
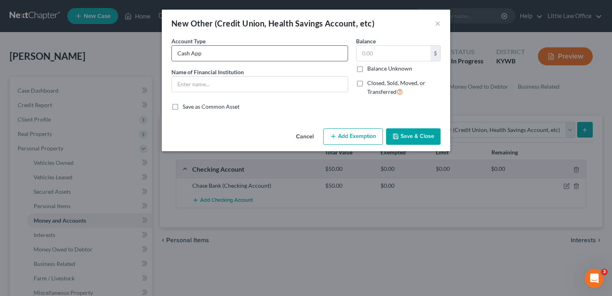
type input "Cash App"
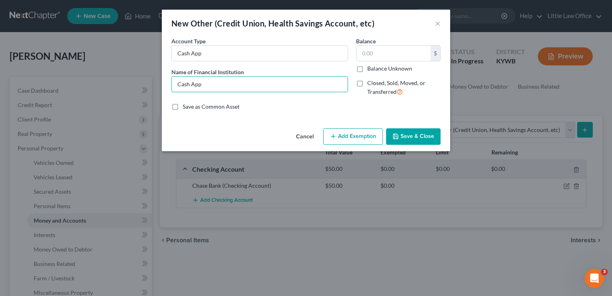
type input "Cash App"
click at [407, 143] on button "Save & Close" at bounding box center [413, 136] width 54 height 17
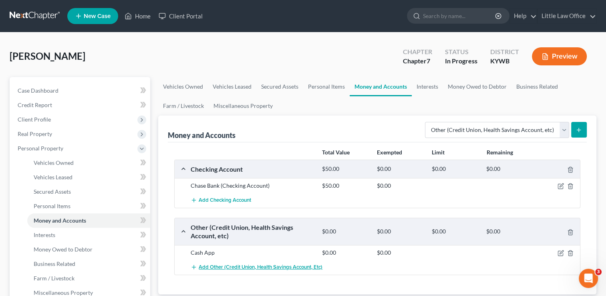
click at [304, 265] on span "Add Other (Credit Union, Health Savings Account, etc)" at bounding box center [261, 267] width 124 height 6
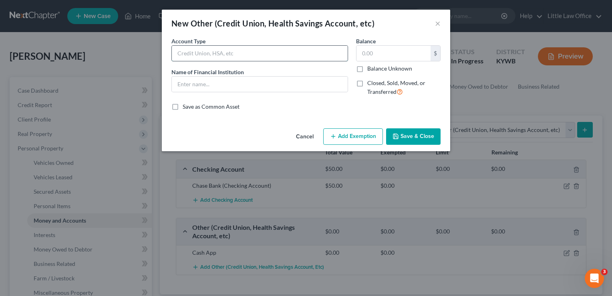
click at [216, 54] on input "text" at bounding box center [260, 53] width 176 height 15
click at [216, 54] on input "D" at bounding box center [260, 53] width 176 height 15
type input "Dayforce"
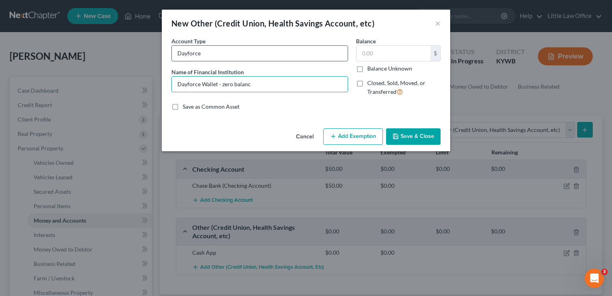
type input "Dayforce Wallet - zero balance"
click at [400, 134] on button "Save & Close" at bounding box center [413, 136] width 54 height 17
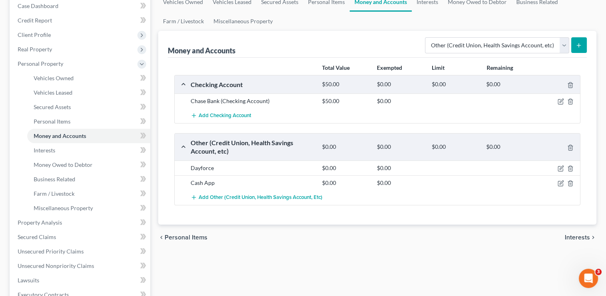
scroll to position [87, 0]
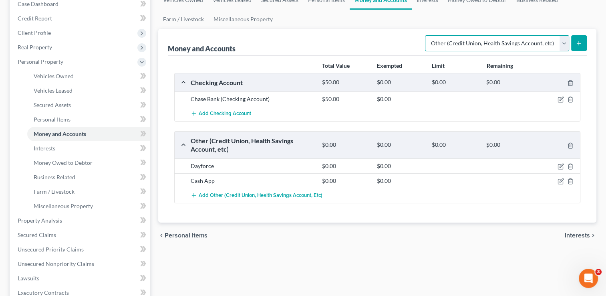
click at [462, 45] on select "Select Account Type Brokerage Cash on Hand Certificates of Deposit Checking Acc…" at bounding box center [497, 43] width 144 height 16
click at [427, 35] on select "Select Account Type Brokerage Cash on Hand Certificates of Deposit Checking Acc…" at bounding box center [497, 43] width 144 height 16
click at [581, 48] on button "submit" at bounding box center [579, 43] width 16 height 16
click at [582, 45] on button "submit" at bounding box center [579, 43] width 16 height 16
